Goal: Task Accomplishment & Management: Complete application form

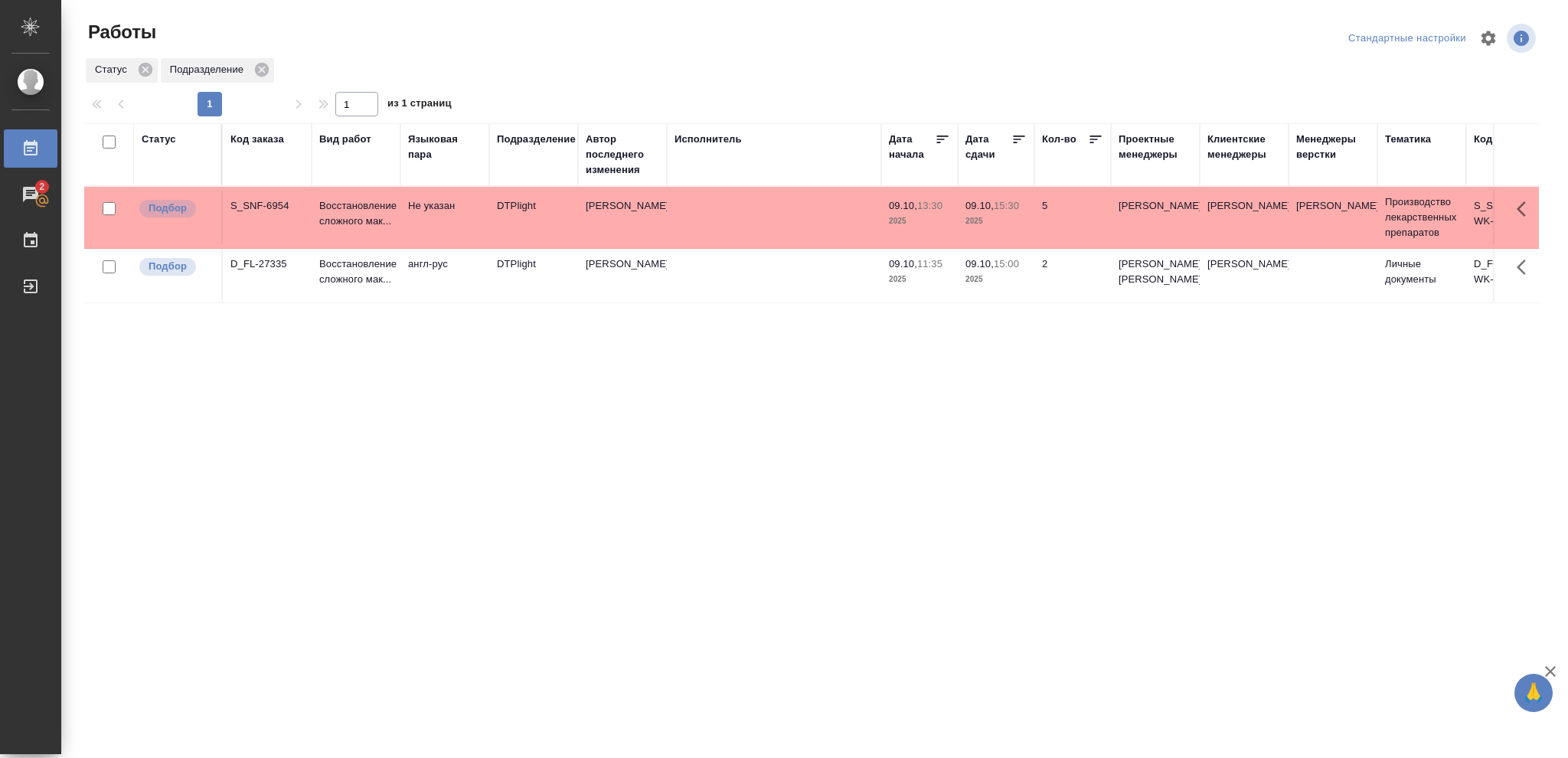
click at [151, 132] on div "Статус" at bounding box center [159, 139] width 34 height 16
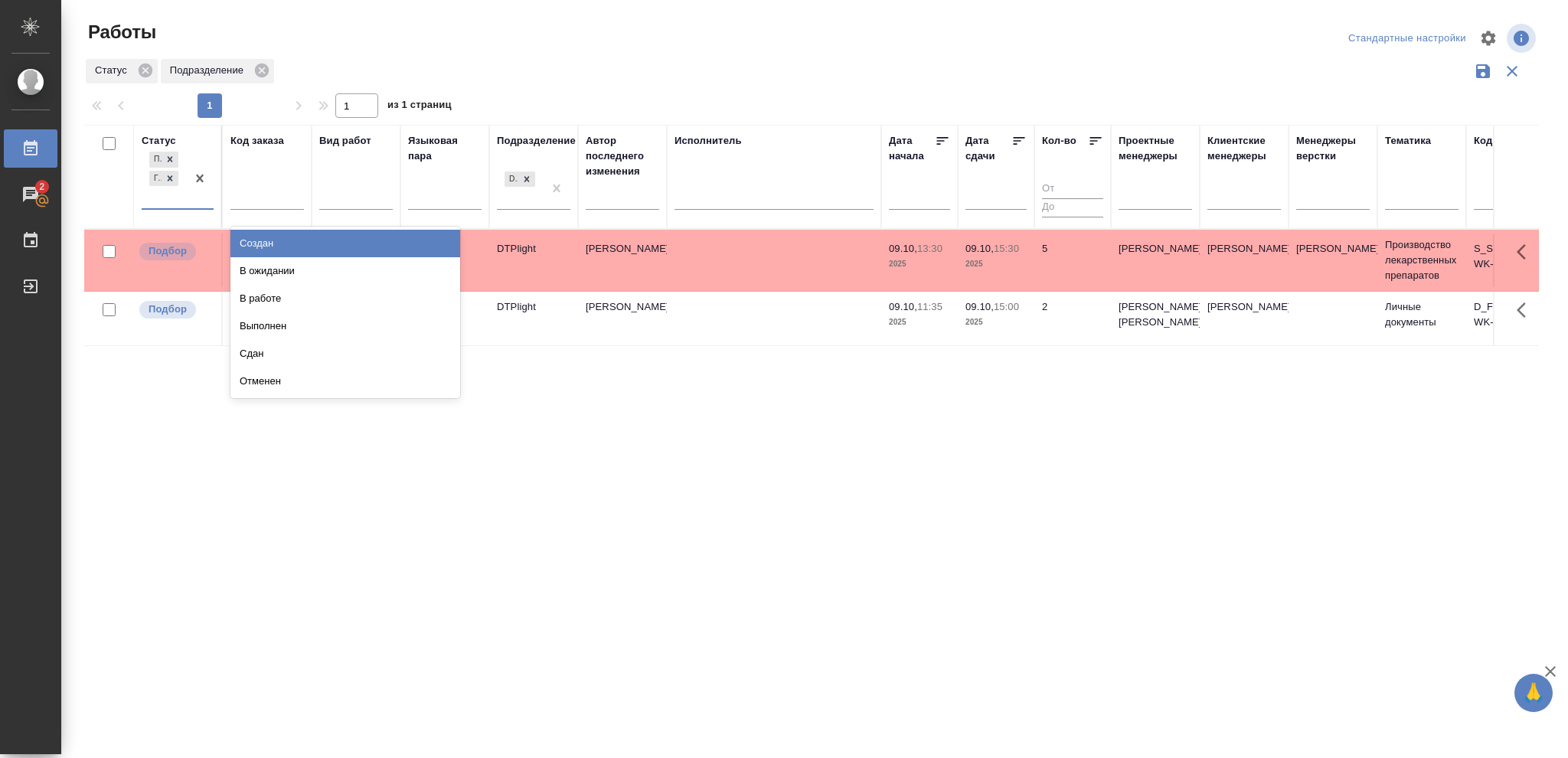
drag, startPoint x: 174, startPoint y: 203, endPoint x: 209, endPoint y: 209, distance: 35.5
click at [174, 202] on div "Подбор Готов к работе" at bounding box center [164, 178] width 44 height 60
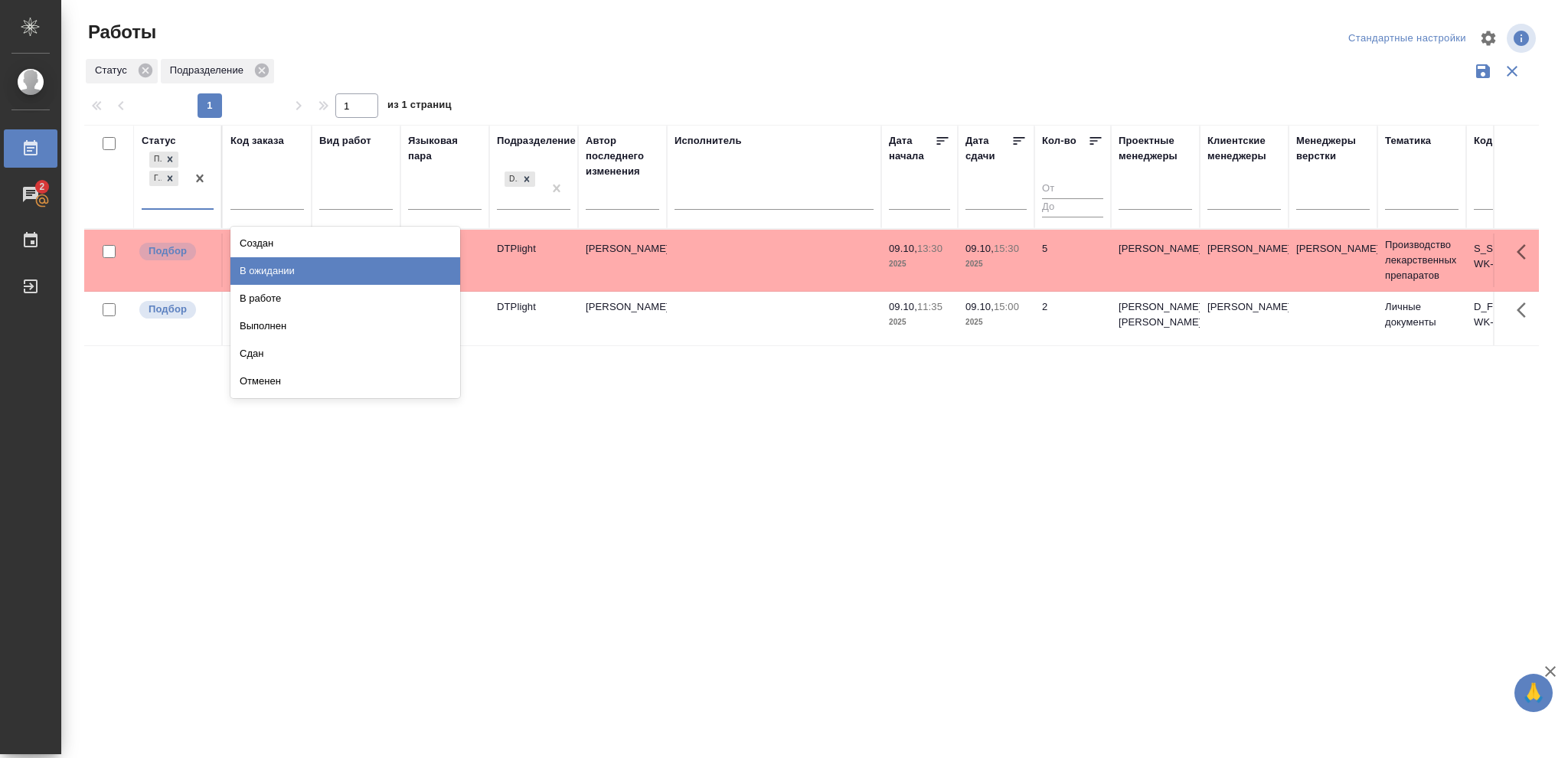
click at [296, 273] on div "В ожидании" at bounding box center [345, 271] width 230 height 28
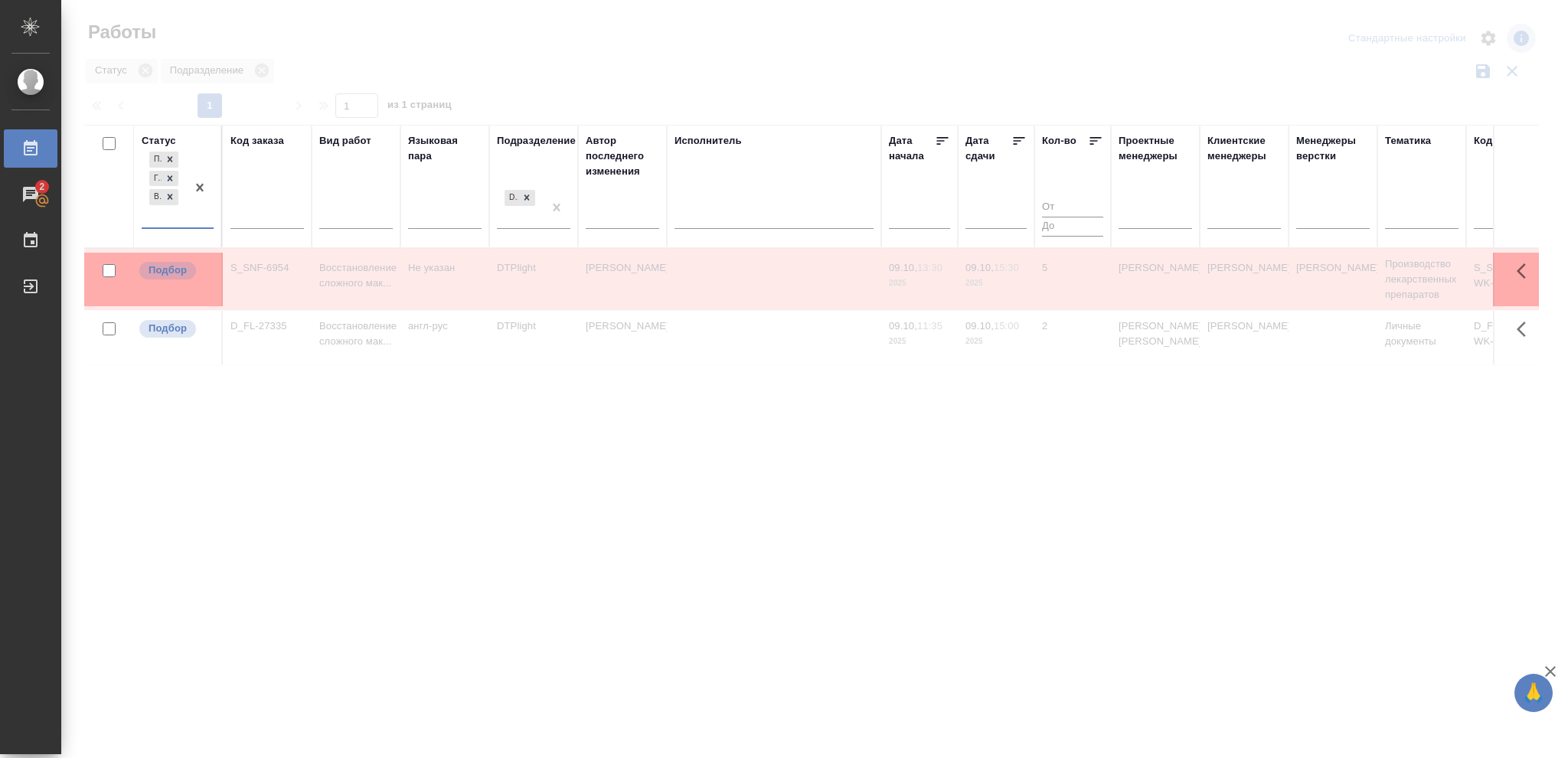
click at [741, 219] on div at bounding box center [774, 214] width 199 height 22
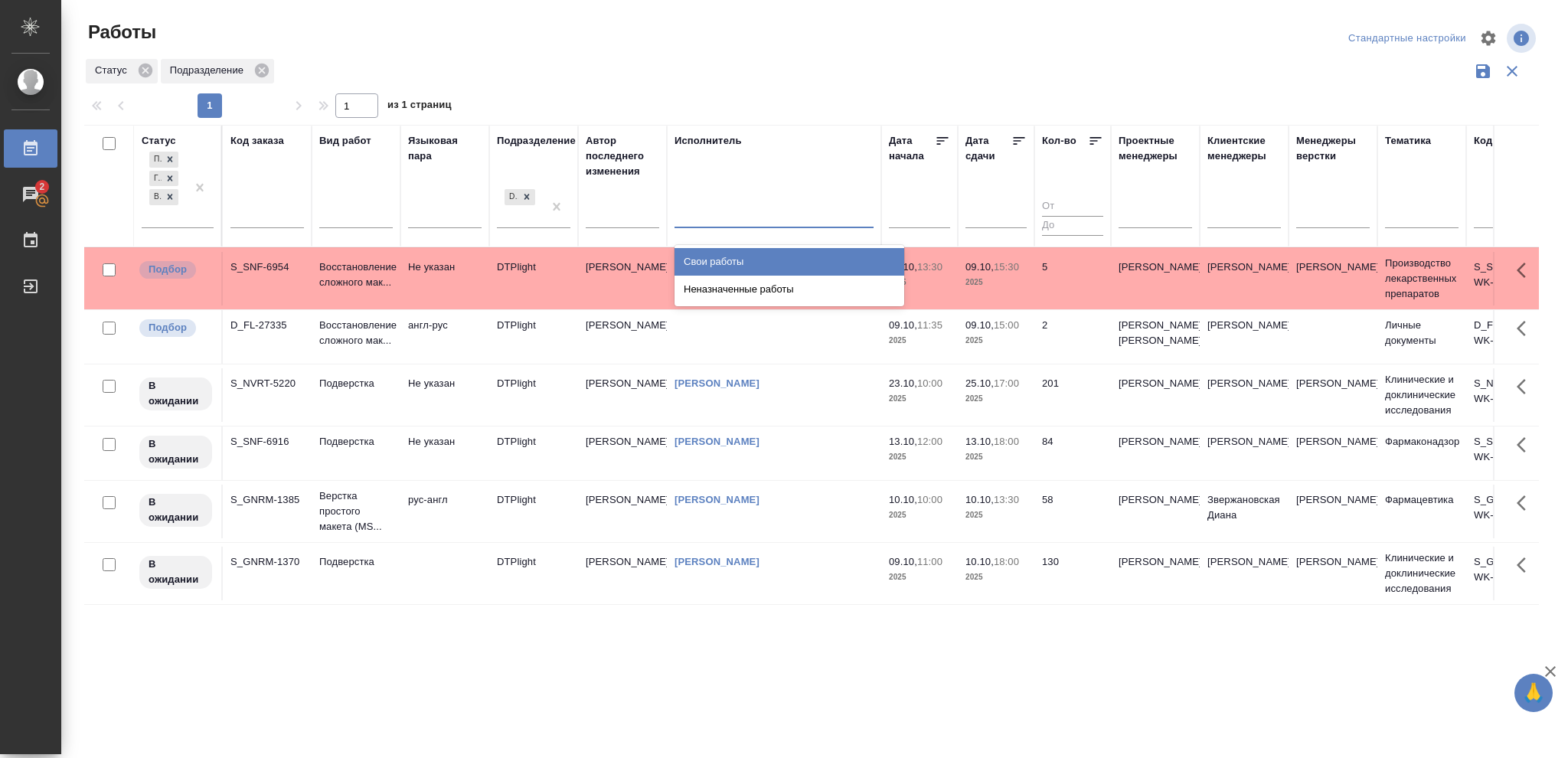
click at [740, 255] on div "Свои работы" at bounding box center [789, 262] width 230 height 28
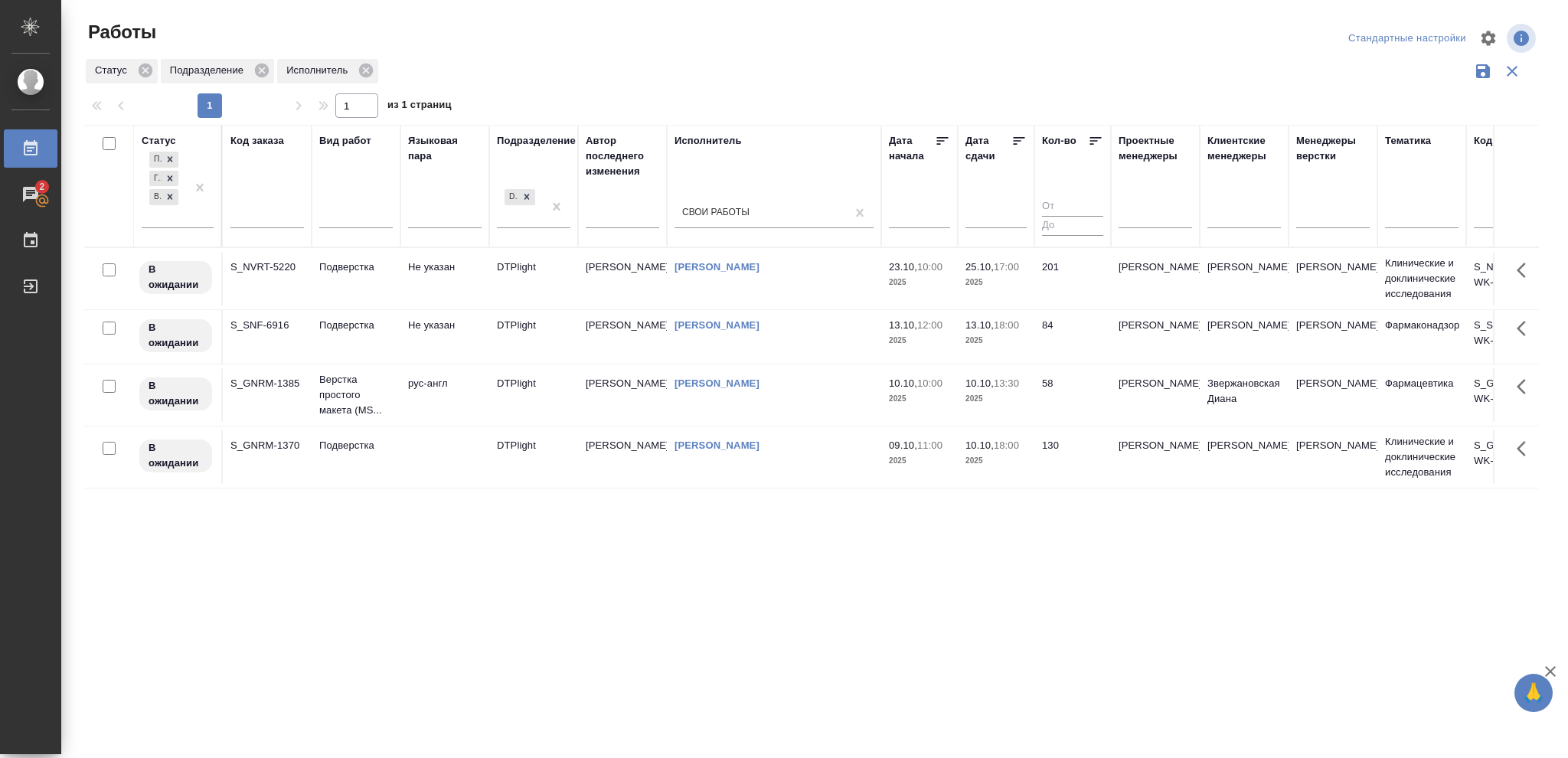
click at [1019, 141] on icon at bounding box center [1020, 141] width 11 height 7
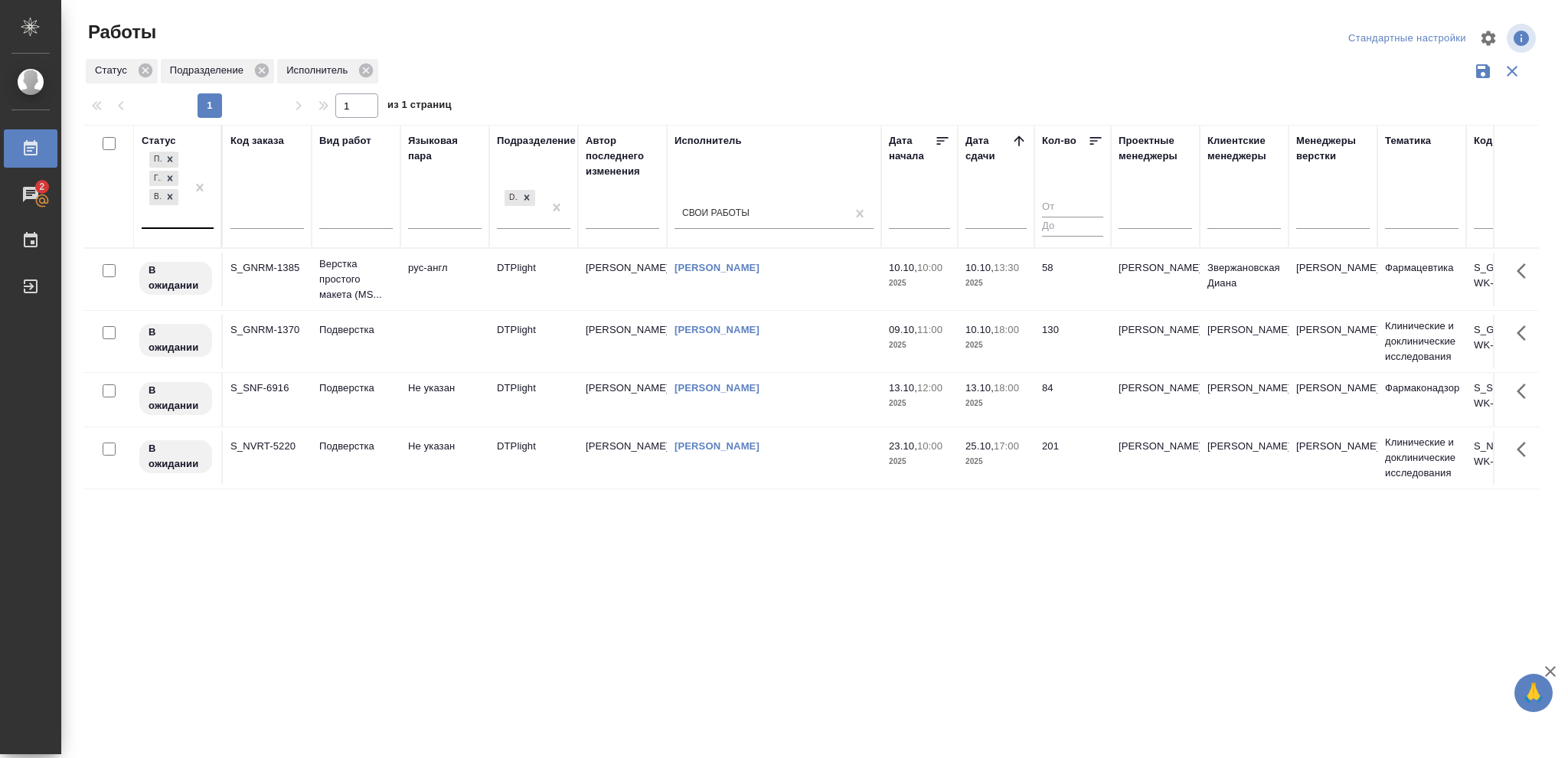
click at [192, 215] on div at bounding box center [200, 188] width 28 height 79
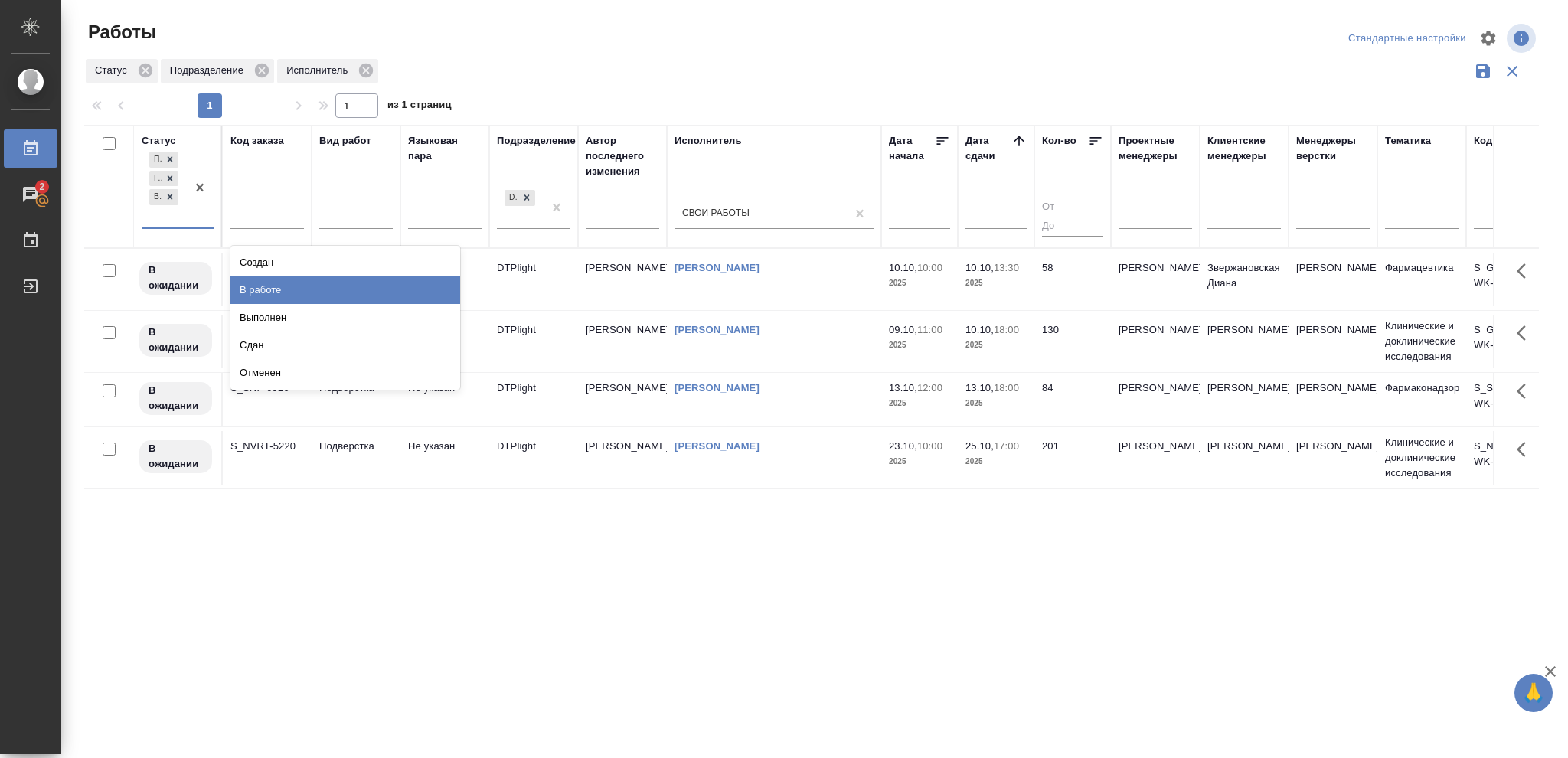
click at [296, 293] on div "В работе" at bounding box center [345, 290] width 230 height 28
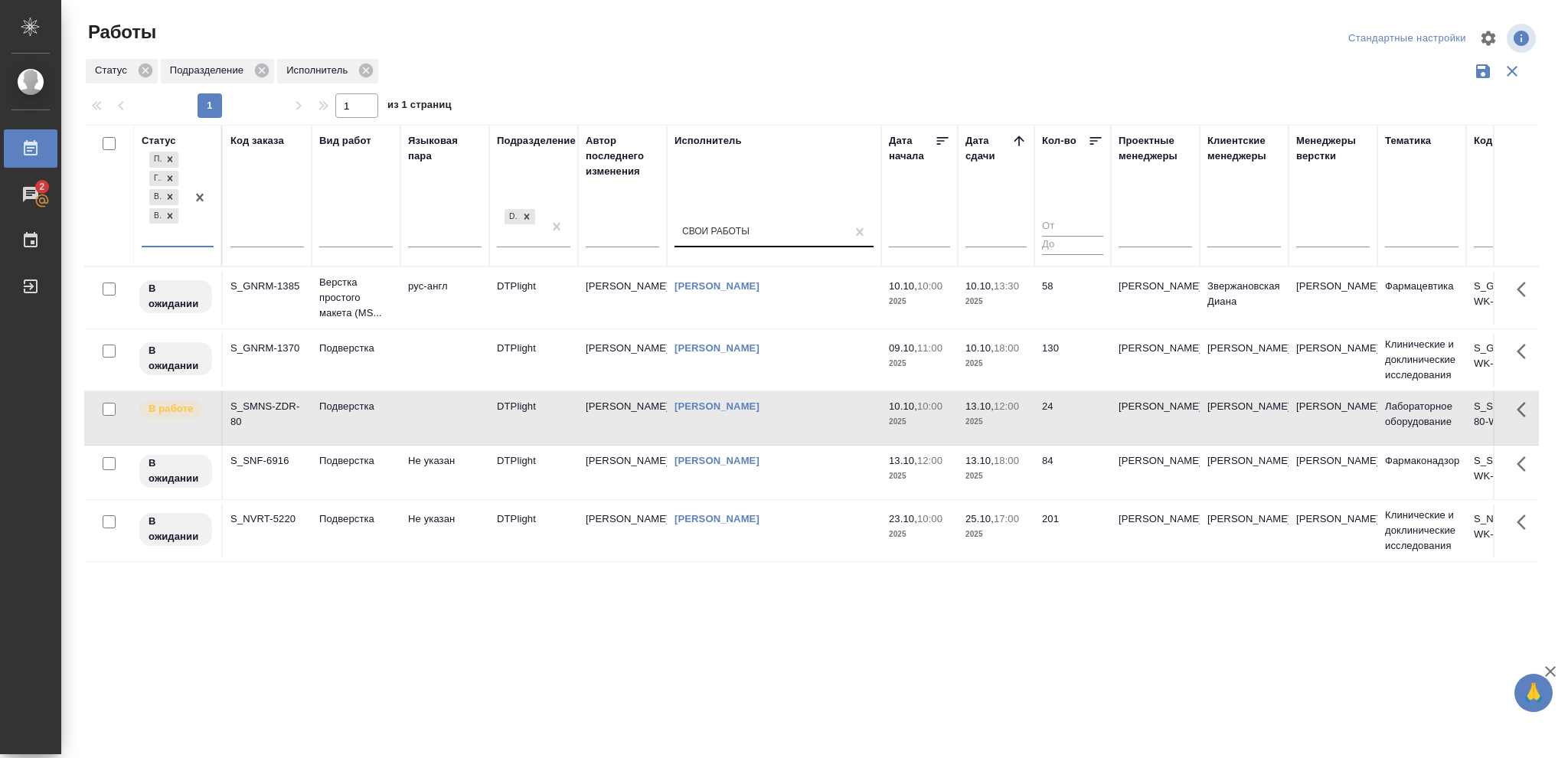
drag, startPoint x: 853, startPoint y: 230, endPoint x: 725, endPoint y: 219, distance: 128.5
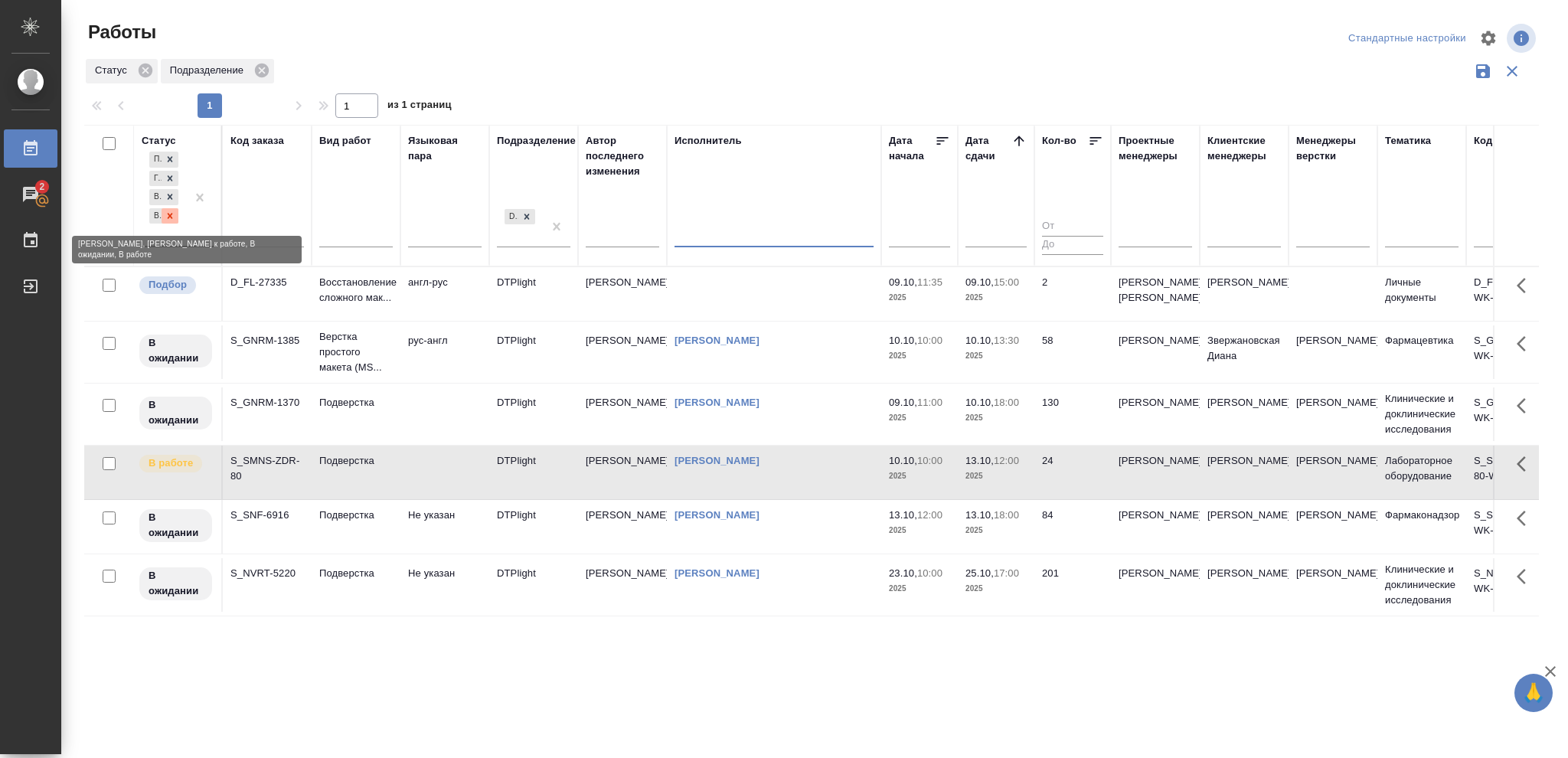
click at [171, 215] on icon at bounding box center [171, 216] width 6 height 6
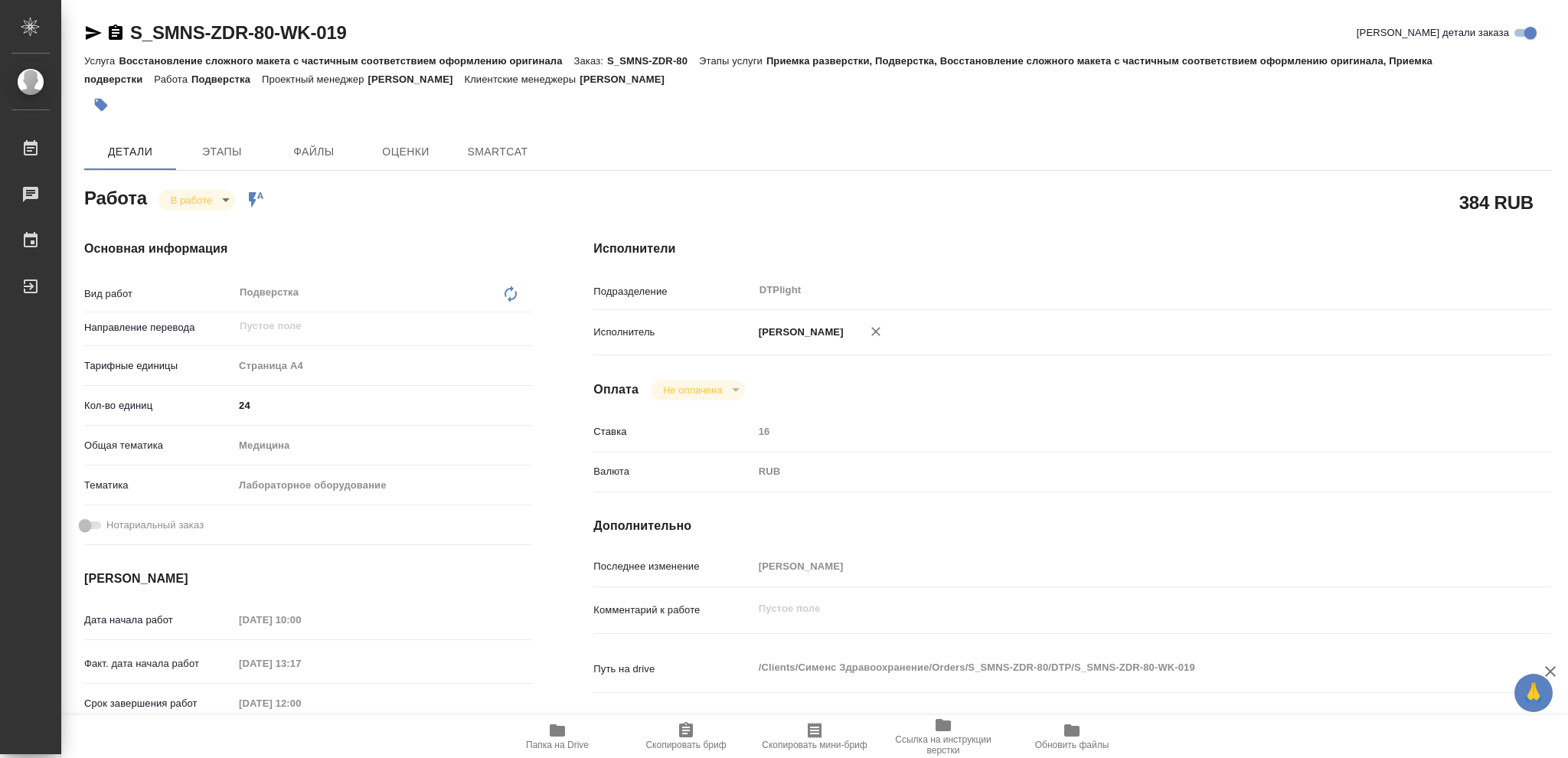
type textarea "x"
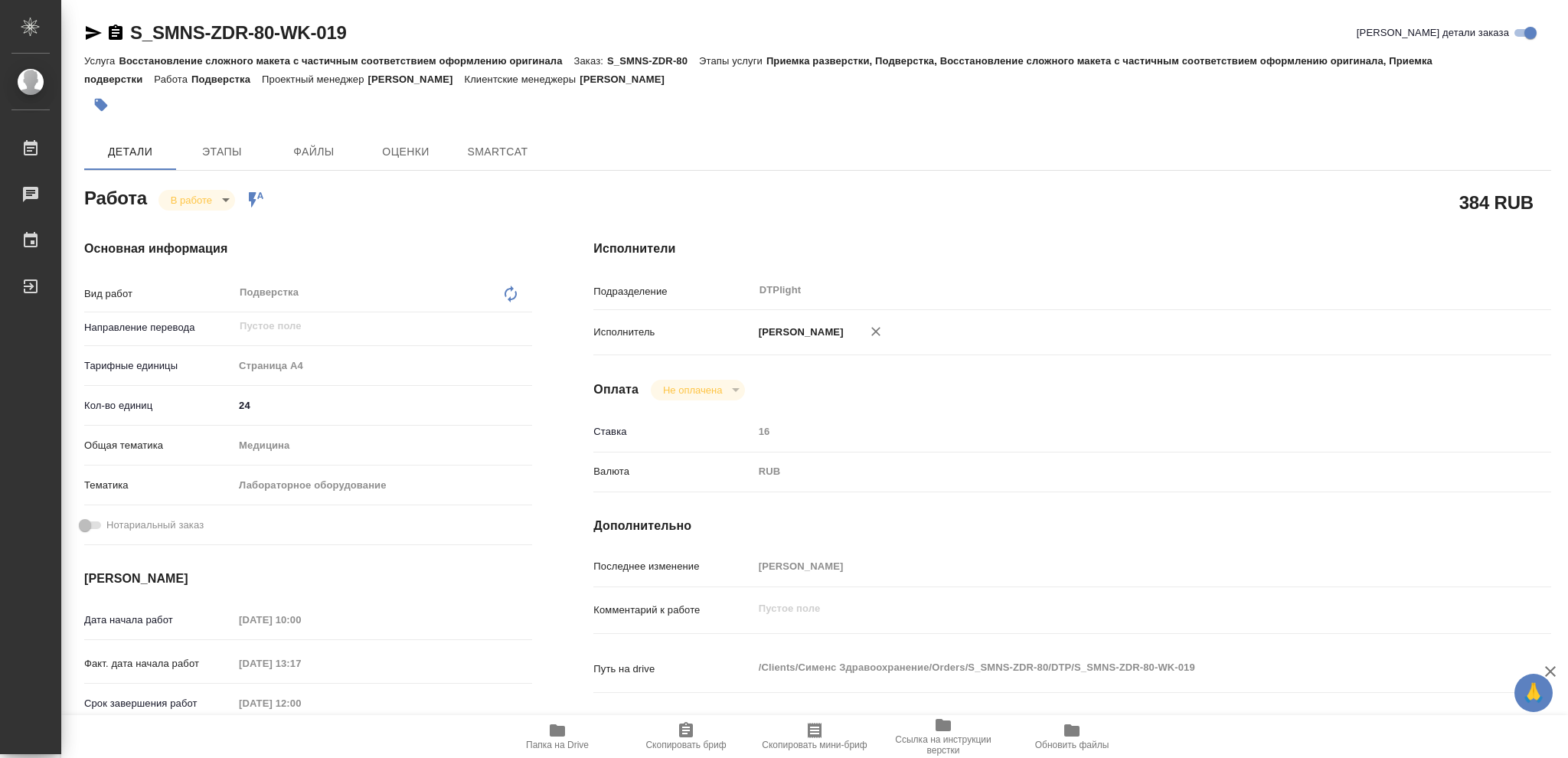
type textarea "x"
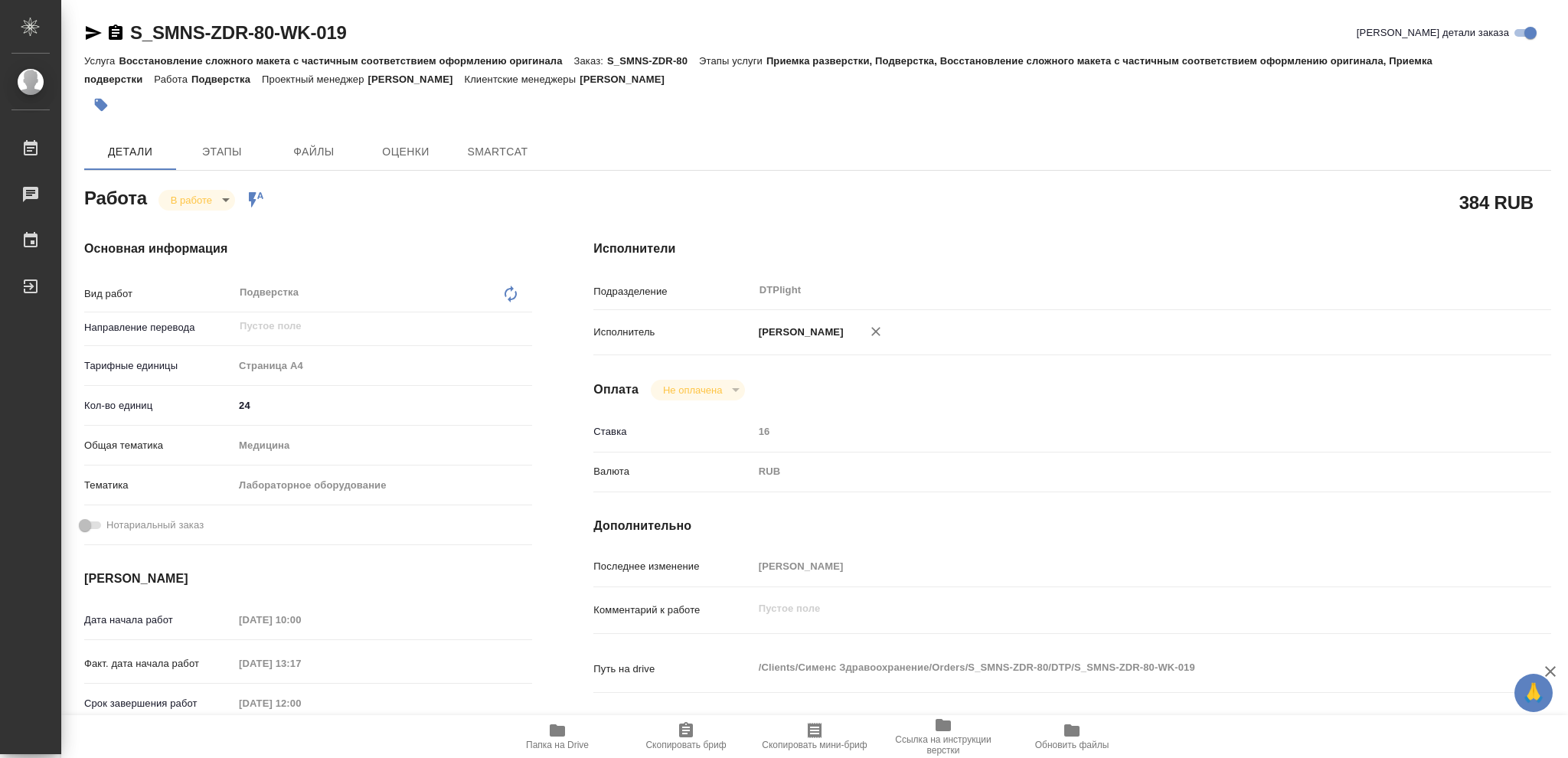
type textarea "x"
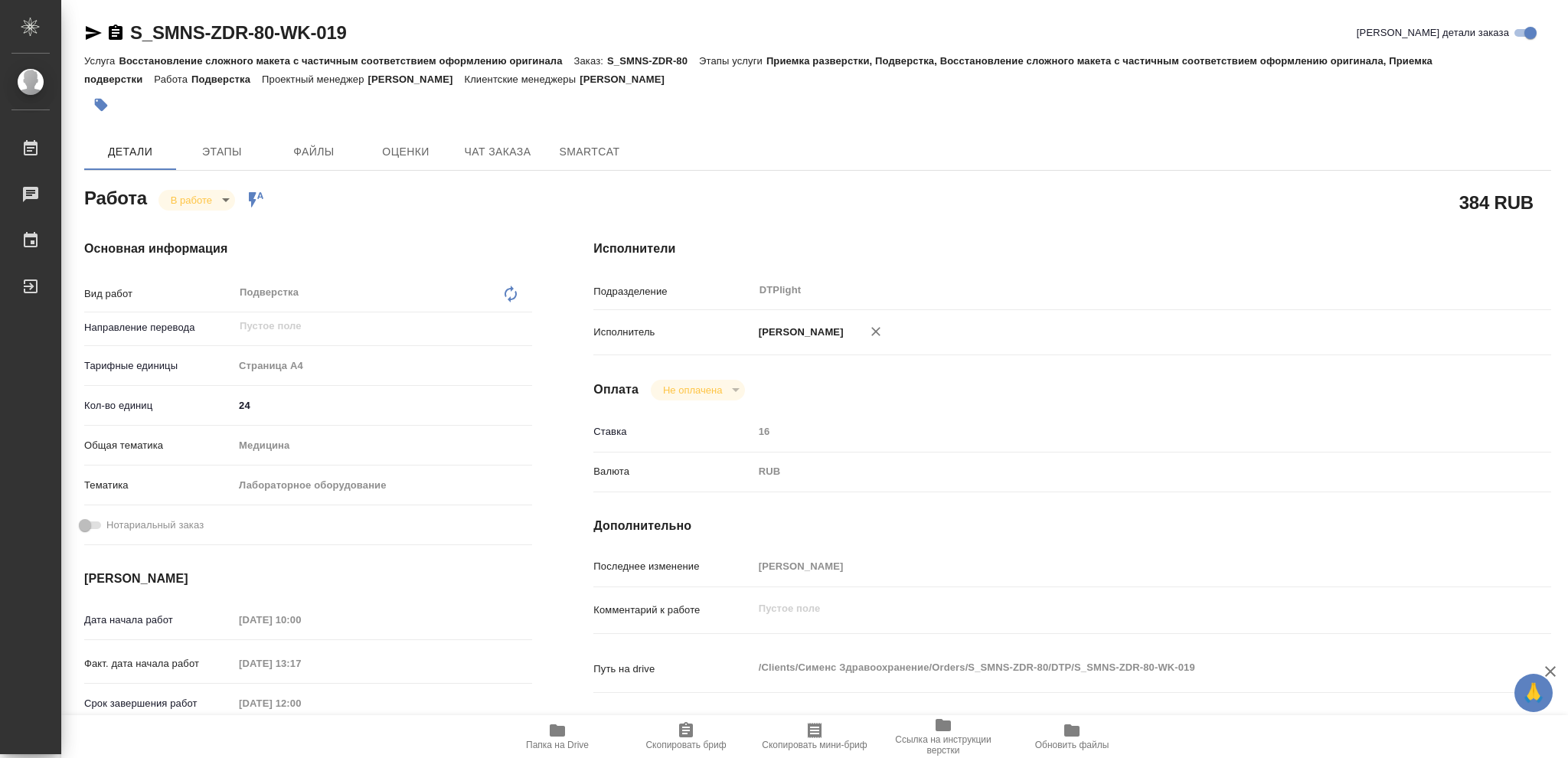
type textarea "x"
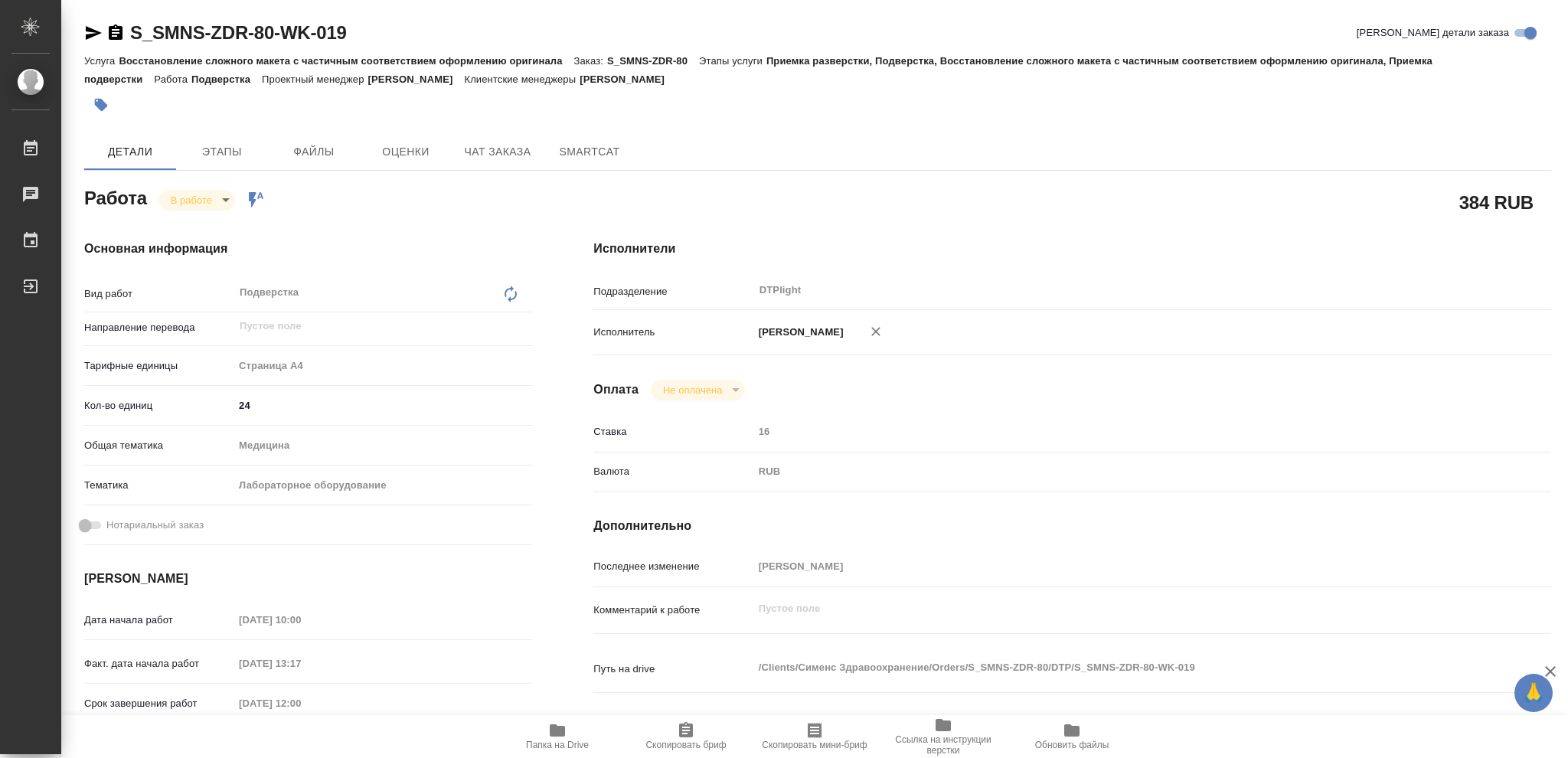
type textarea "x"
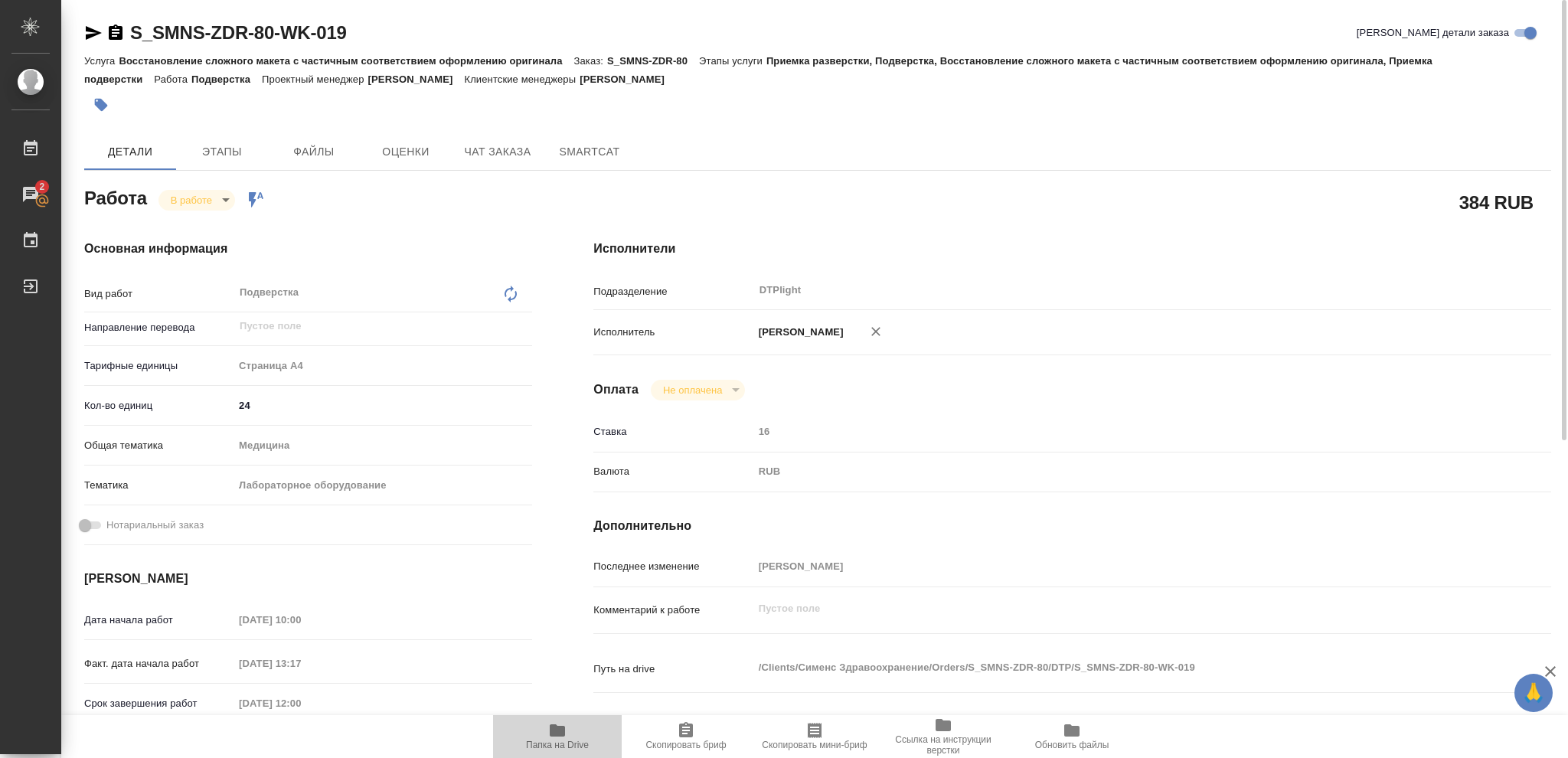
click at [562, 739] on icon "button" at bounding box center [558, 730] width 18 height 18
